Goal: Task Accomplishment & Management: Manage account settings

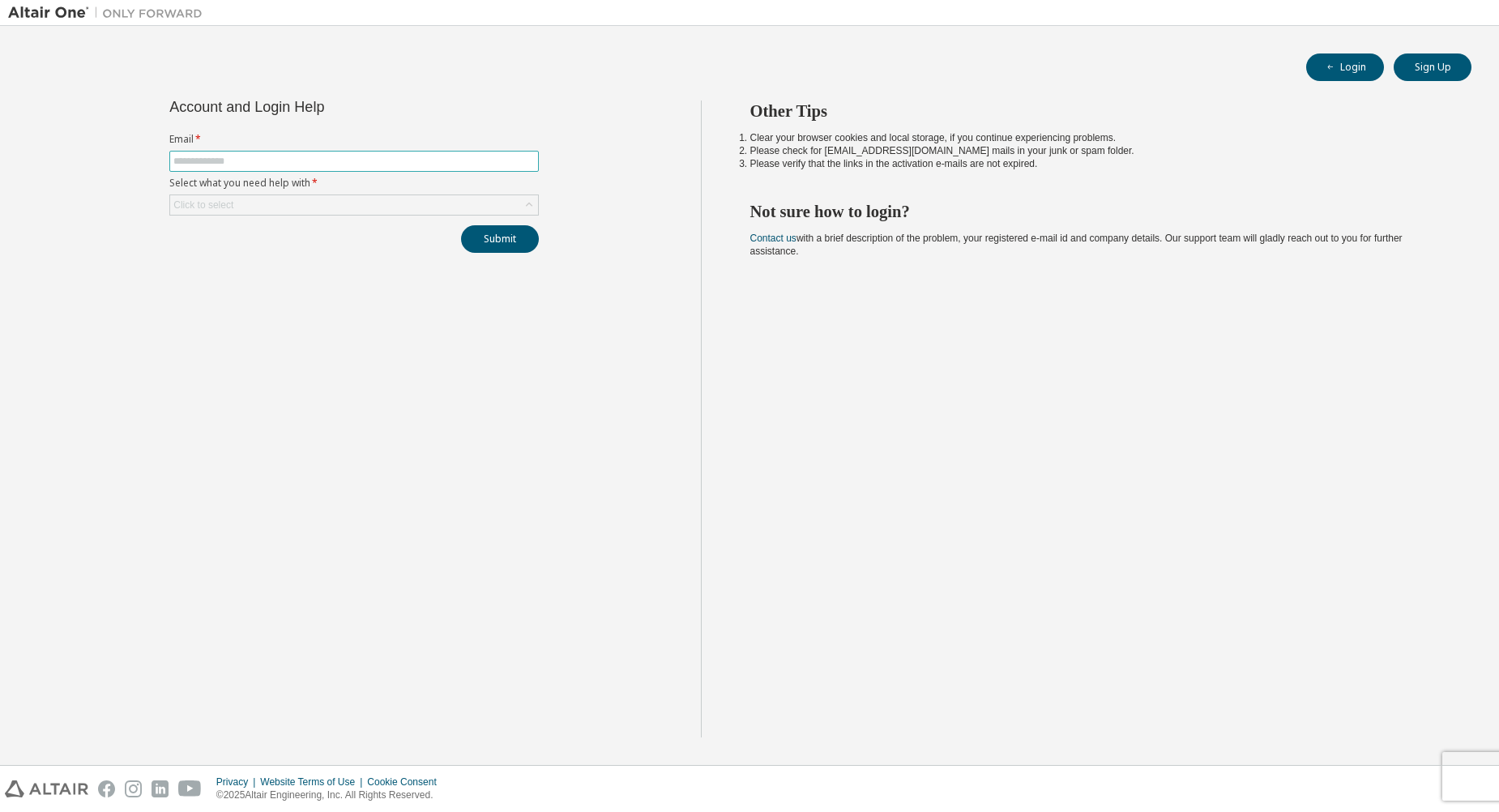
click at [290, 161] on input "text" at bounding box center [354, 162] width 362 height 13
type input "**********"
click at [300, 205] on div "Click to select" at bounding box center [354, 205] width 368 height 19
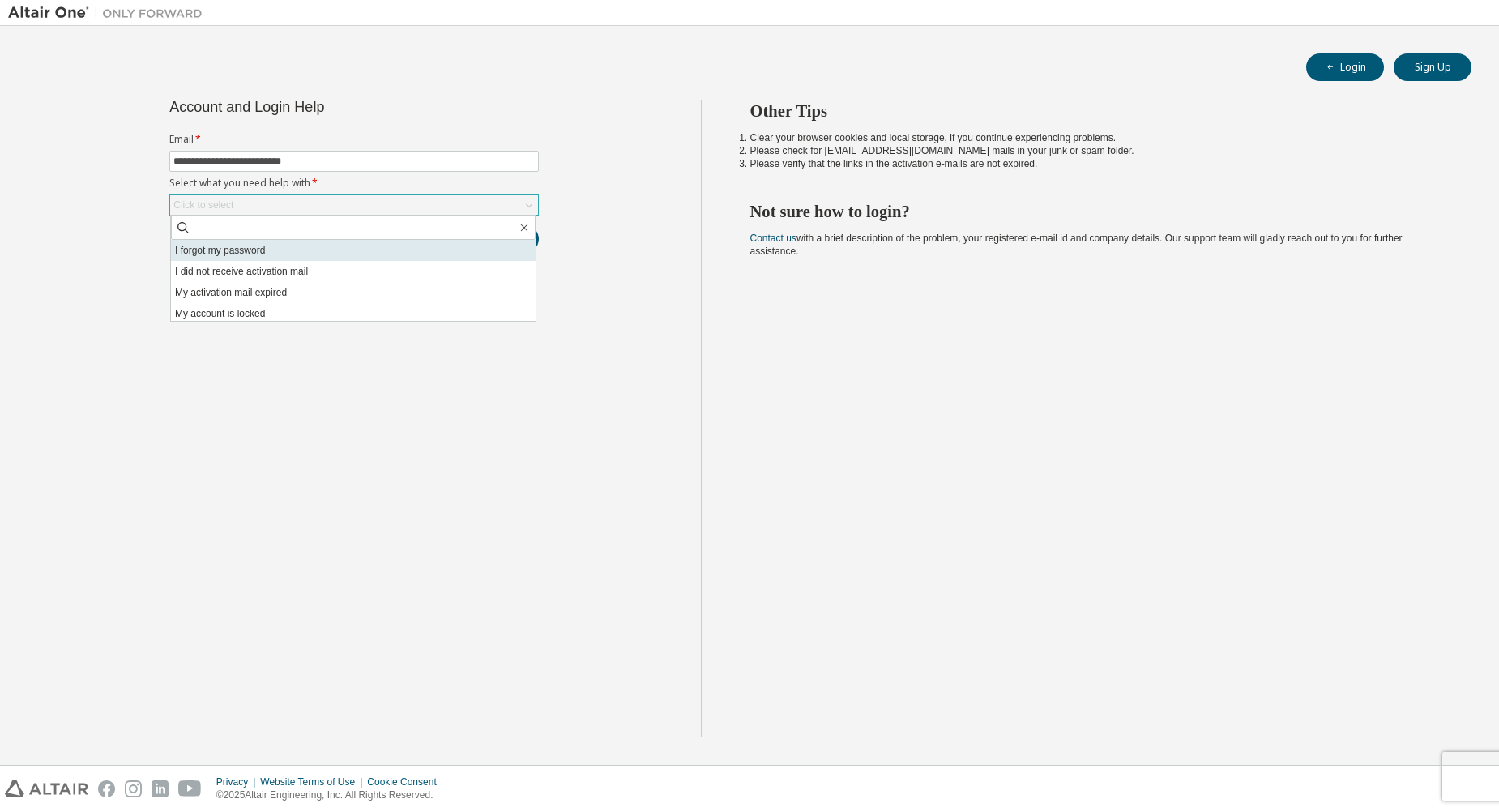
click at [290, 246] on li "I forgot my password" at bounding box center [353, 250] width 365 height 21
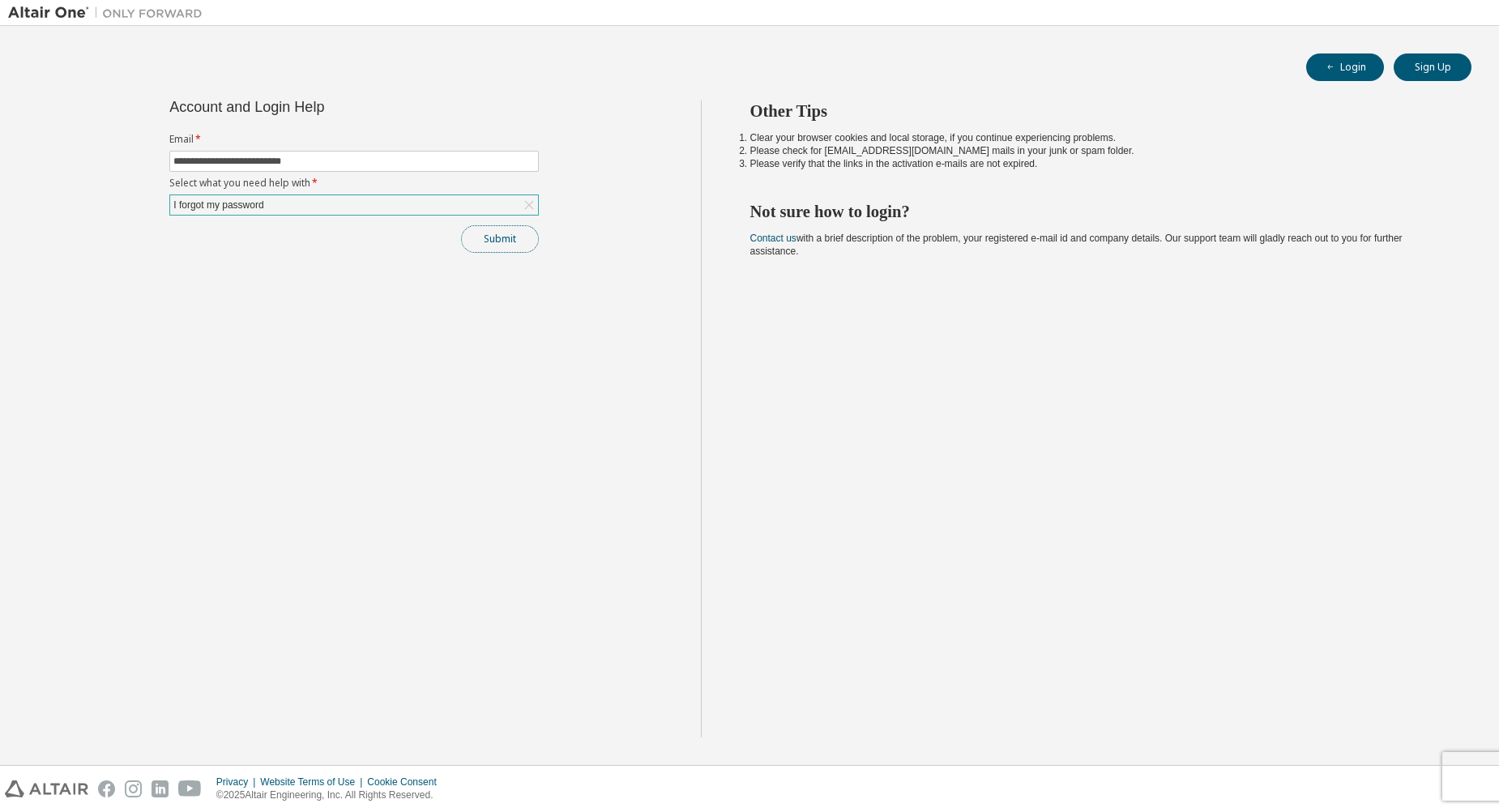
click at [512, 241] on button "Submit" at bounding box center [500, 239] width 78 height 28
click at [1359, 68] on button "Login" at bounding box center [1346, 67] width 78 height 28
click at [305, 160] on input "text" at bounding box center [354, 162] width 362 height 13
type input "**********"
click at [325, 203] on div "Click to select" at bounding box center [354, 205] width 368 height 19
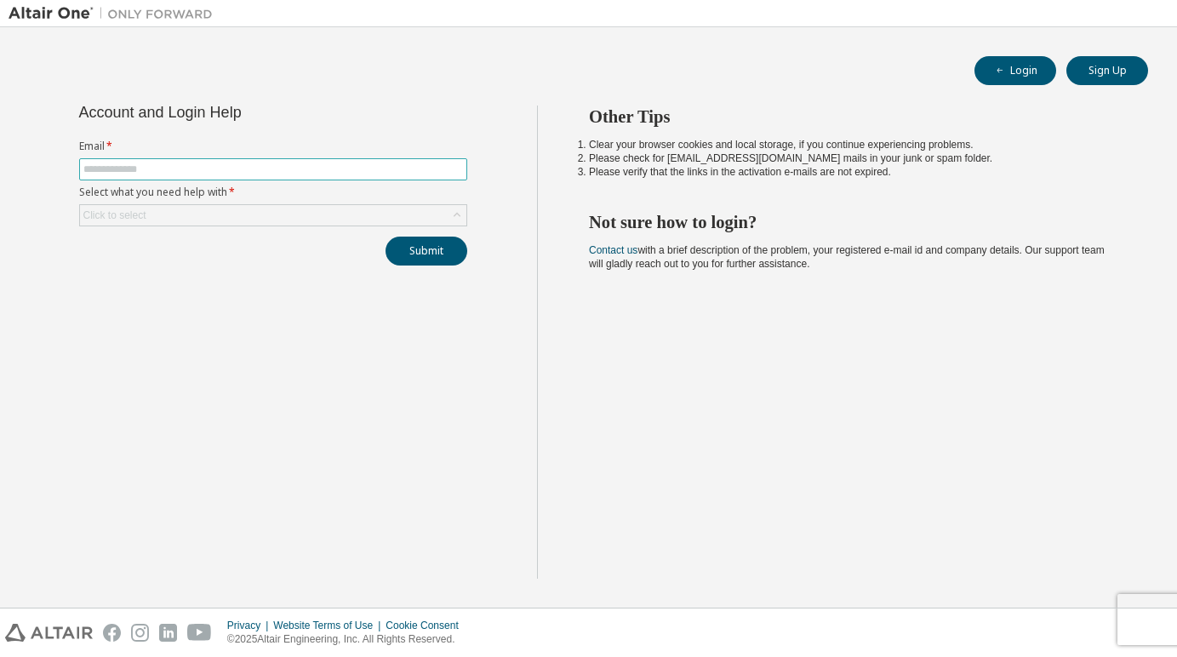
click at [345, 163] on input "text" at bounding box center [273, 170] width 380 height 14
type input "**********"
click at [297, 212] on div "Click to select" at bounding box center [273, 215] width 386 height 20
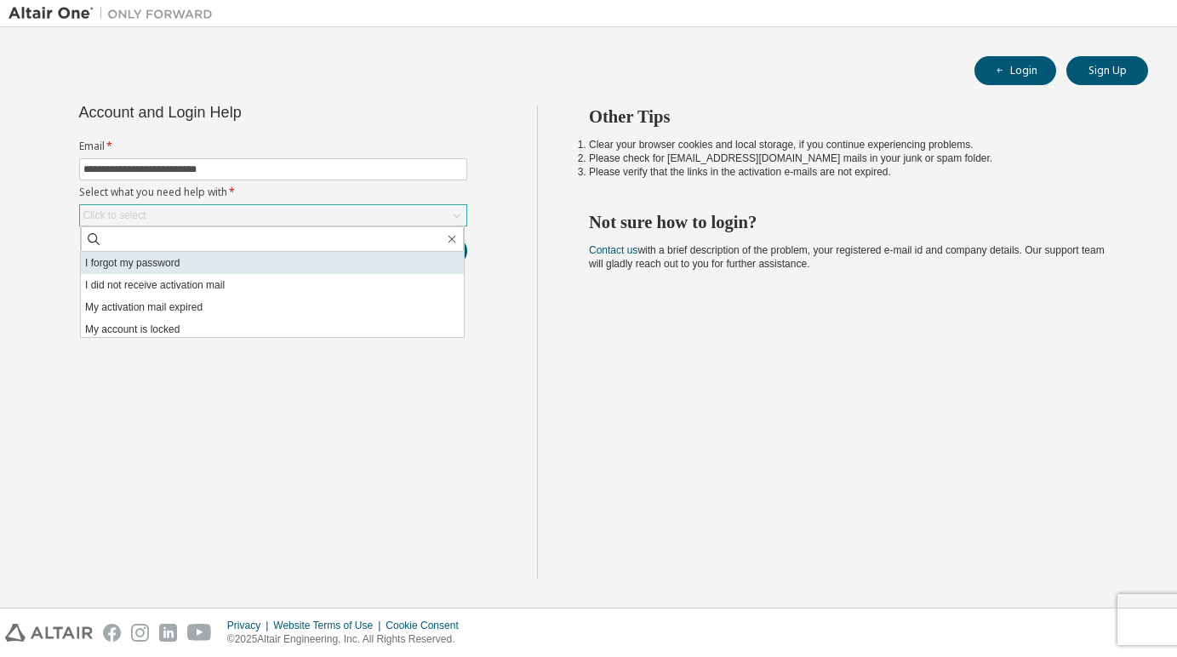
click at [254, 262] on li "I forgot my password" at bounding box center [272, 263] width 383 height 22
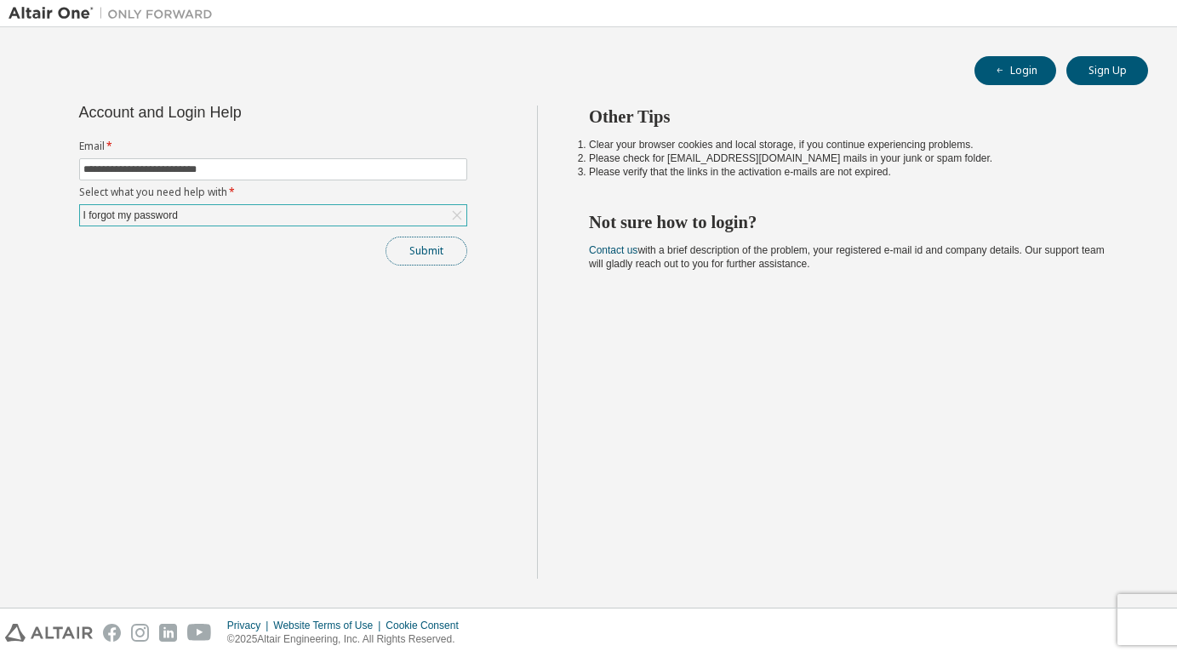
click at [423, 246] on button "Submit" at bounding box center [426, 251] width 82 height 29
click at [334, 220] on div "I forgot my password" at bounding box center [273, 215] width 386 height 20
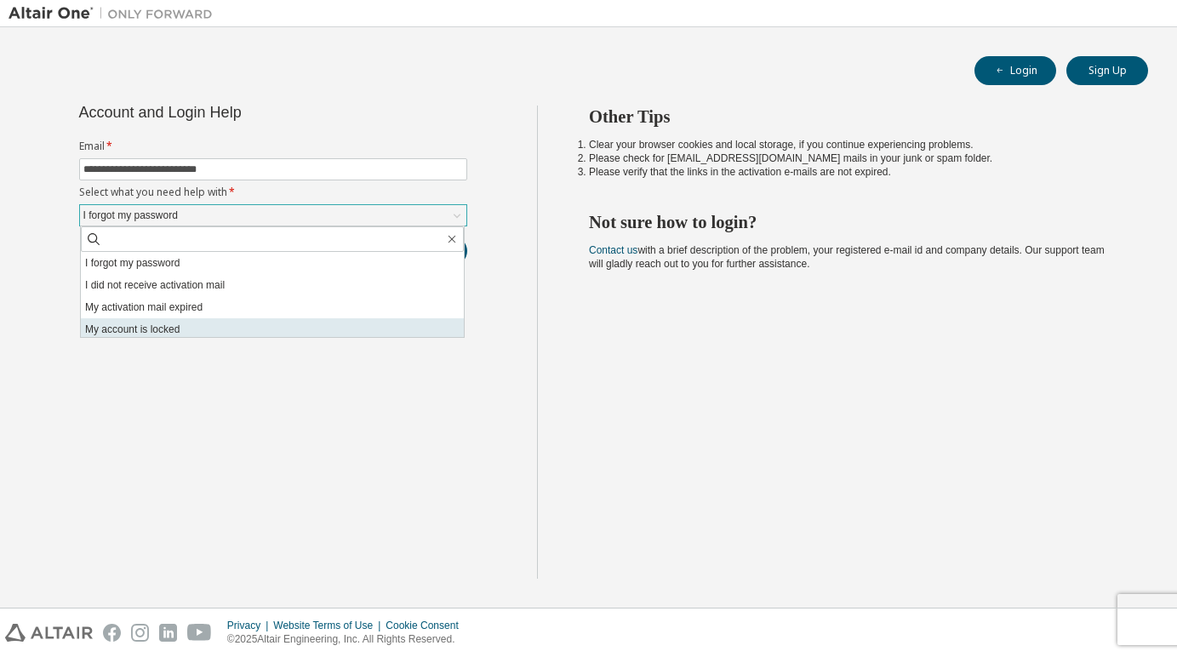
click at [191, 329] on li "My account is locked" at bounding box center [272, 329] width 383 height 22
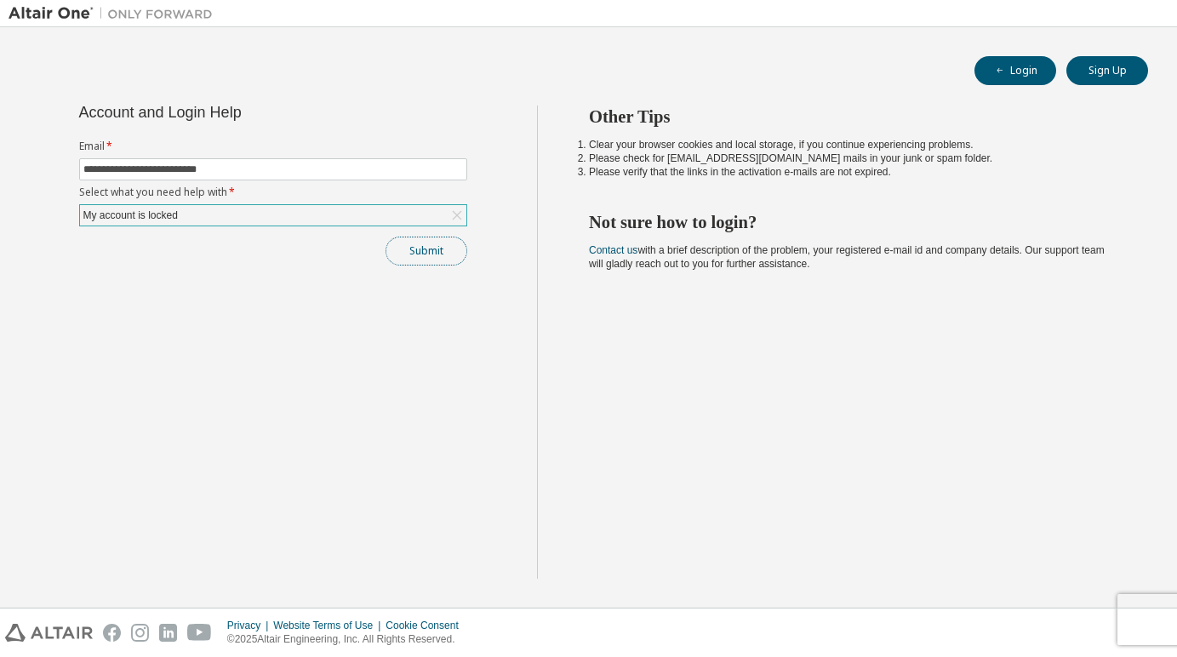
click at [444, 244] on button "Submit" at bounding box center [426, 251] width 82 height 29
